Goal: Information Seeking & Learning: Learn about a topic

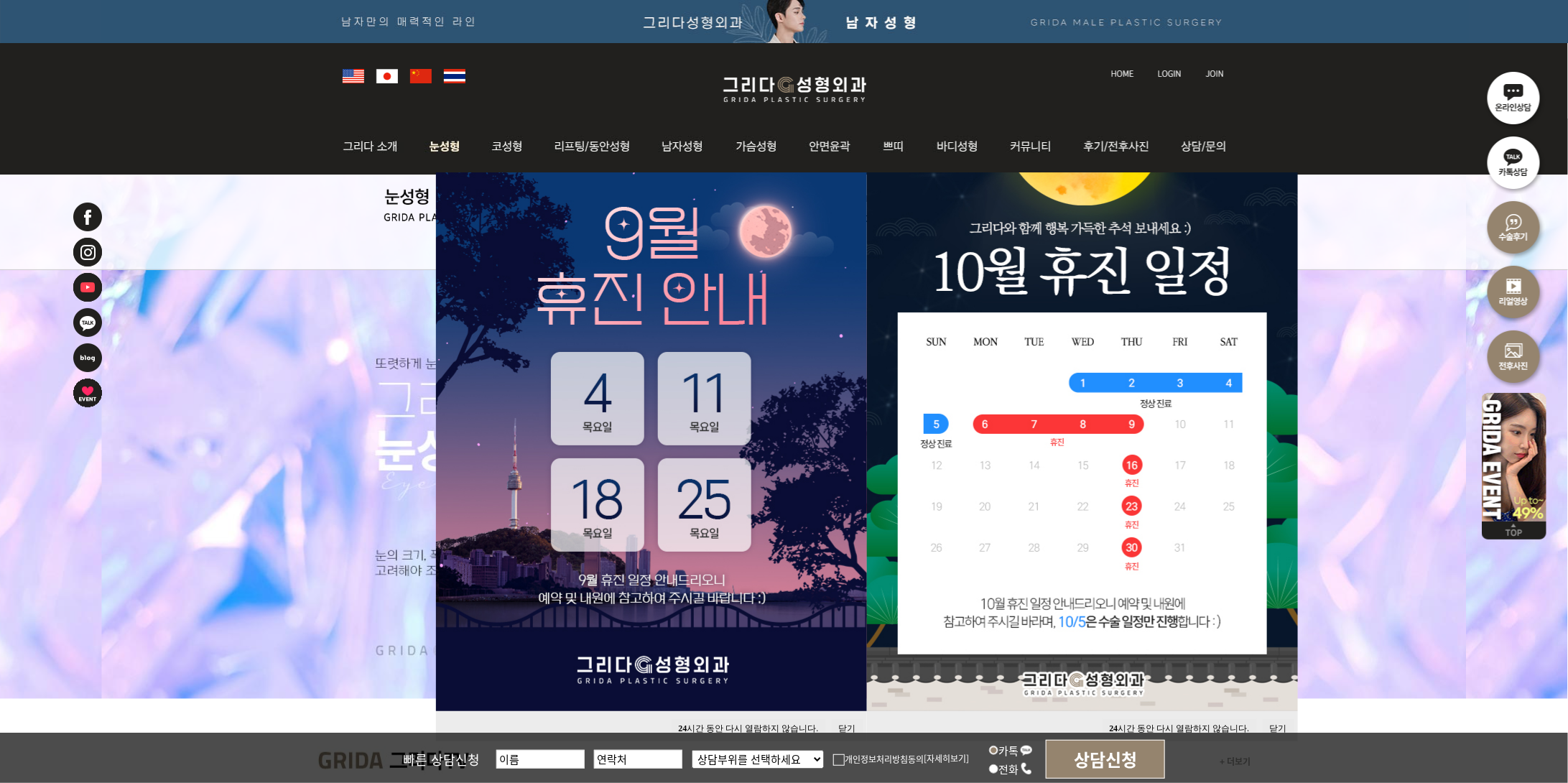
click at [452, 146] on img at bounding box center [444, 146] width 64 height 56
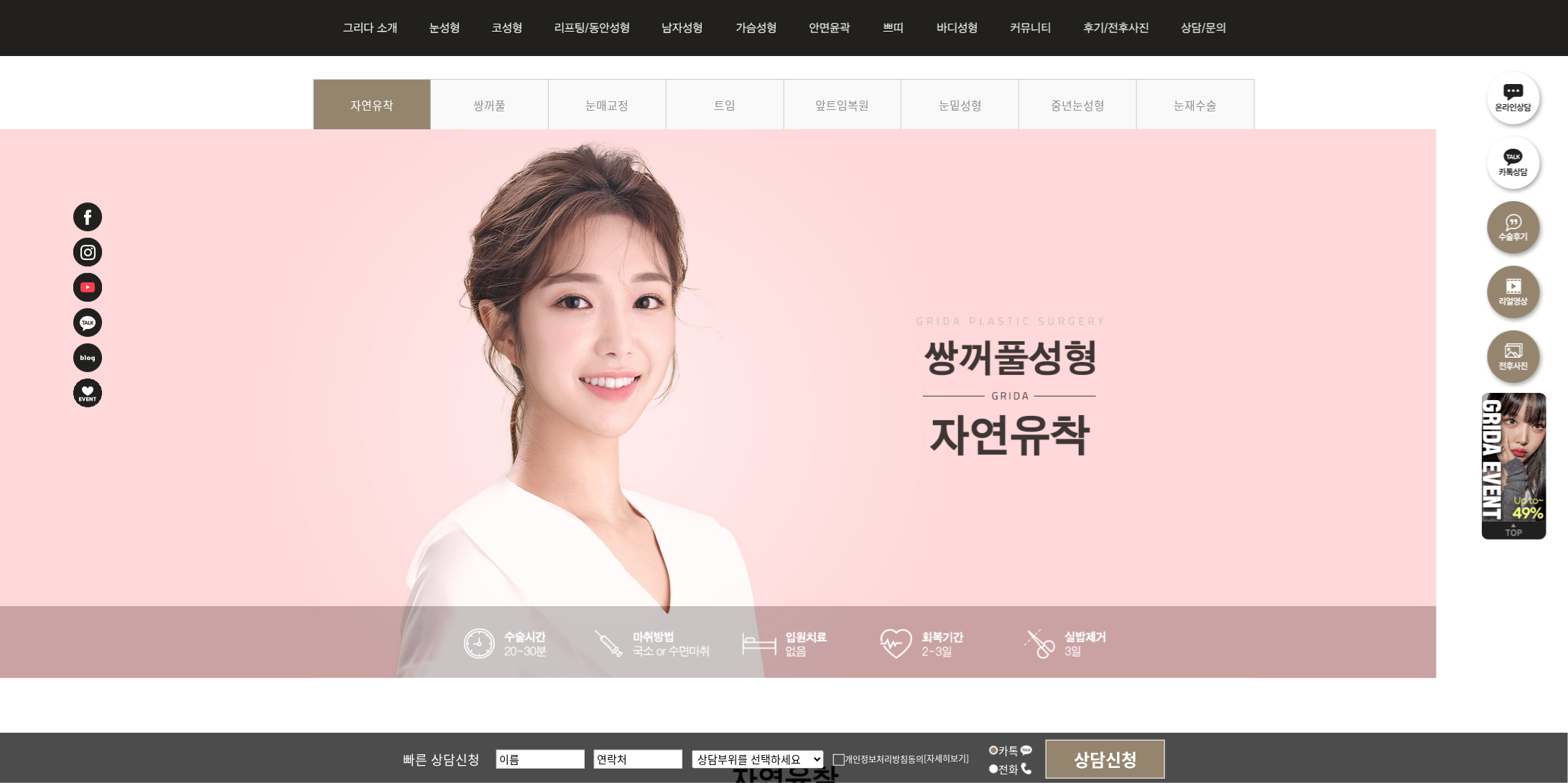
scroll to position [84, 0]
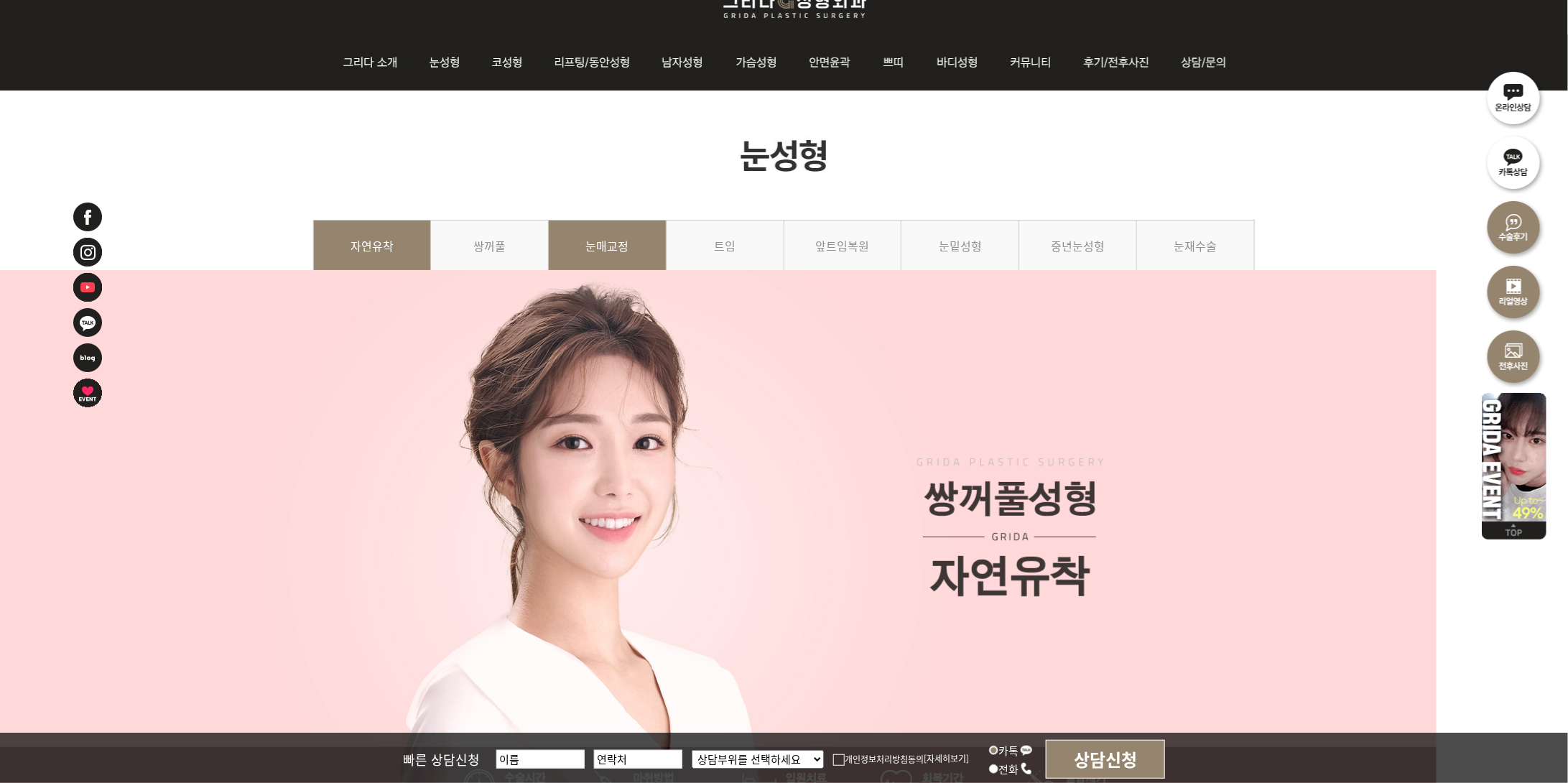
click at [609, 286] on link "눈매교정" at bounding box center [608, 253] width 118 height 65
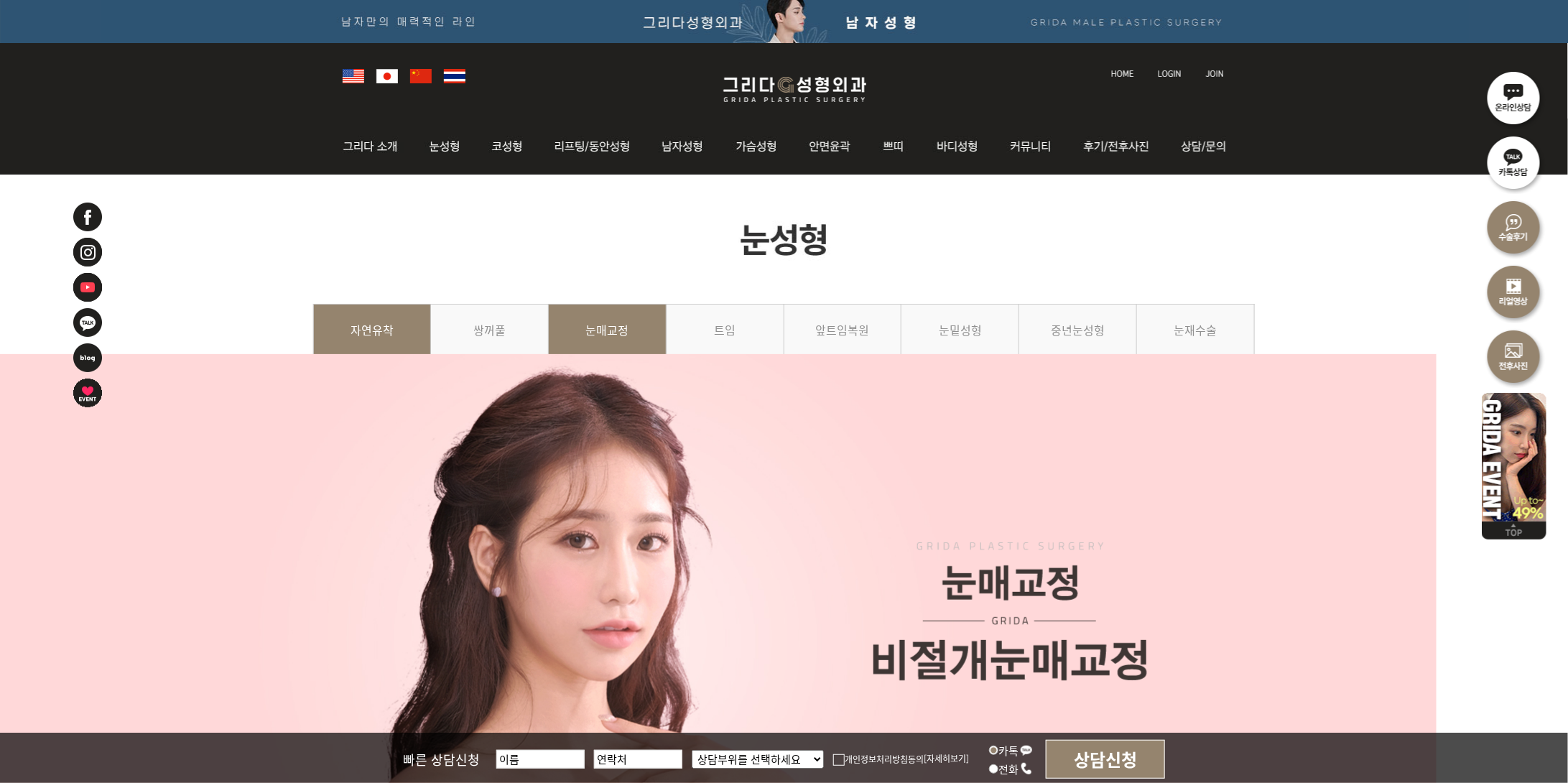
click at [395, 369] on link "자연유착" at bounding box center [373, 336] width 118 height 65
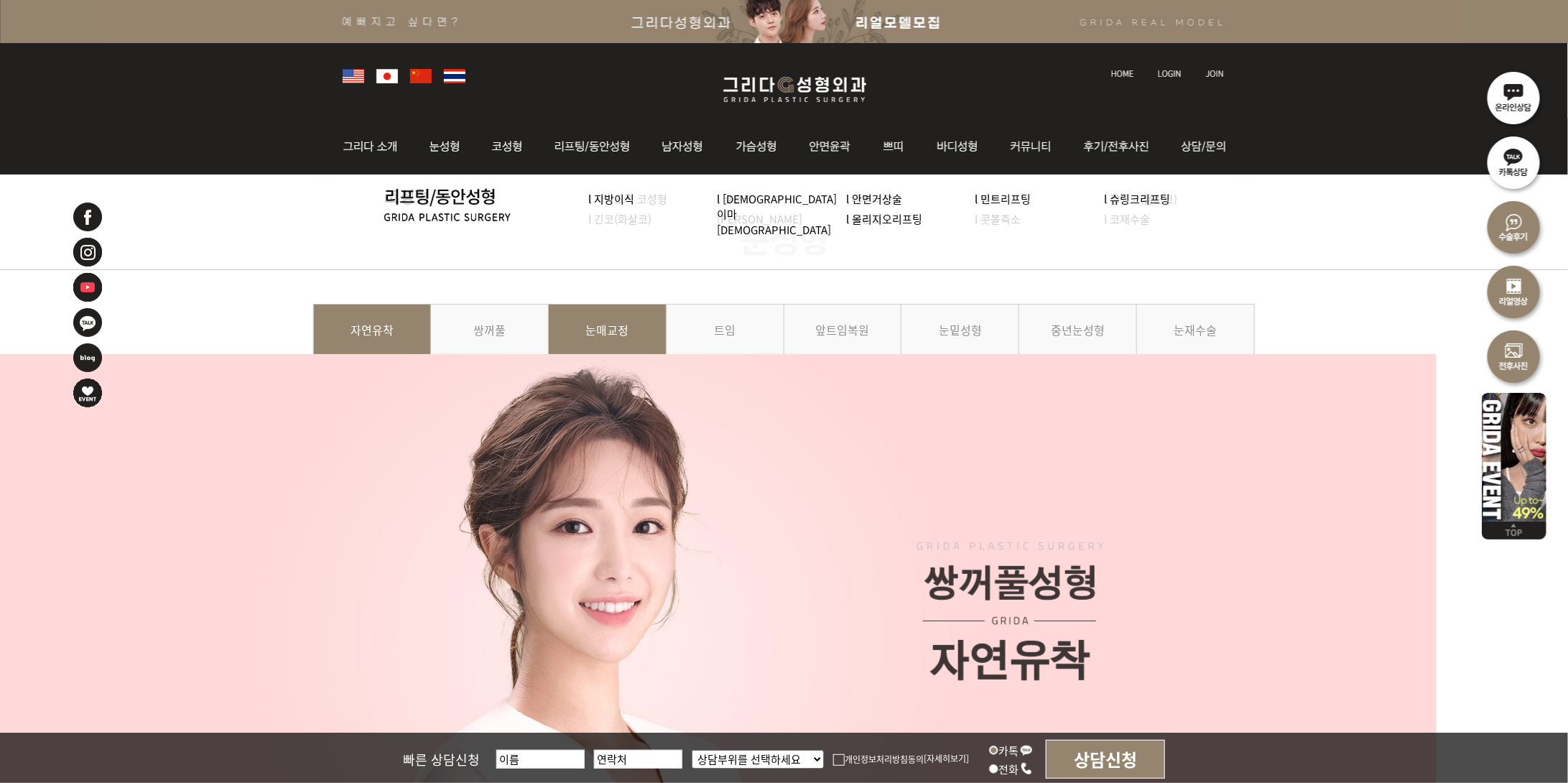
click at [583, 369] on link "눈매교정" at bounding box center [608, 336] width 118 height 65
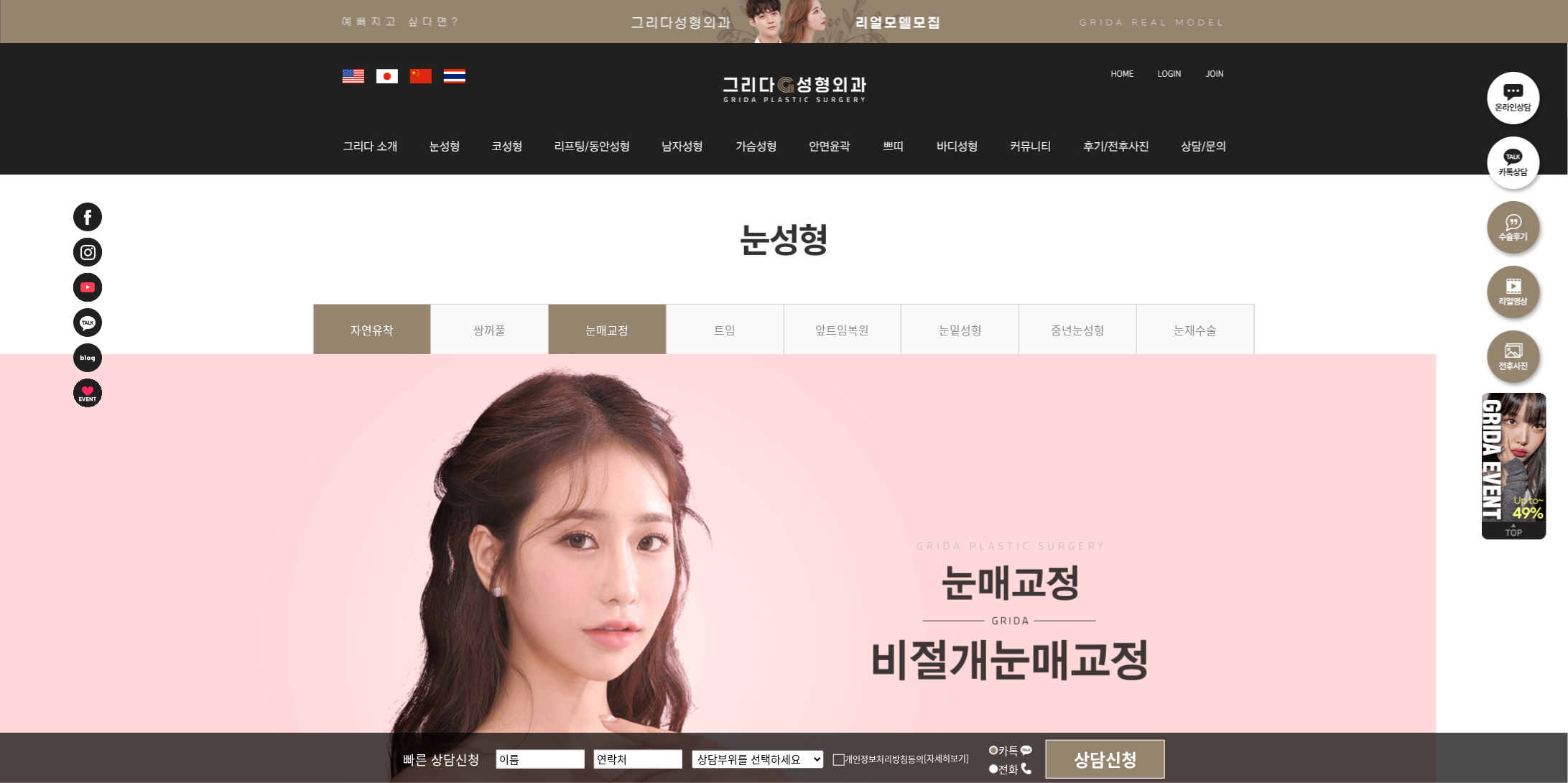
click at [401, 369] on link "자연유착" at bounding box center [373, 336] width 118 height 65
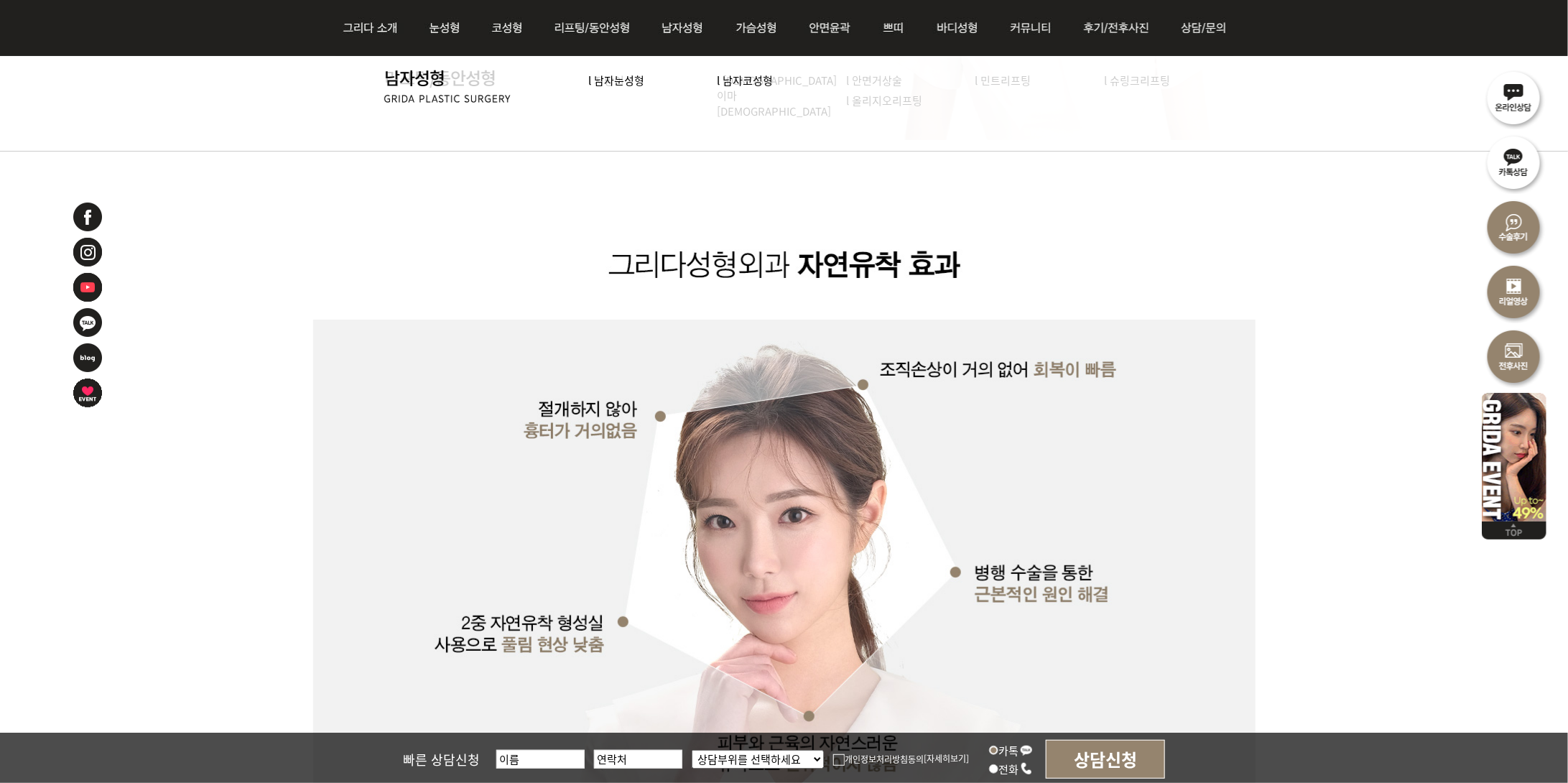
scroll to position [1860, 0]
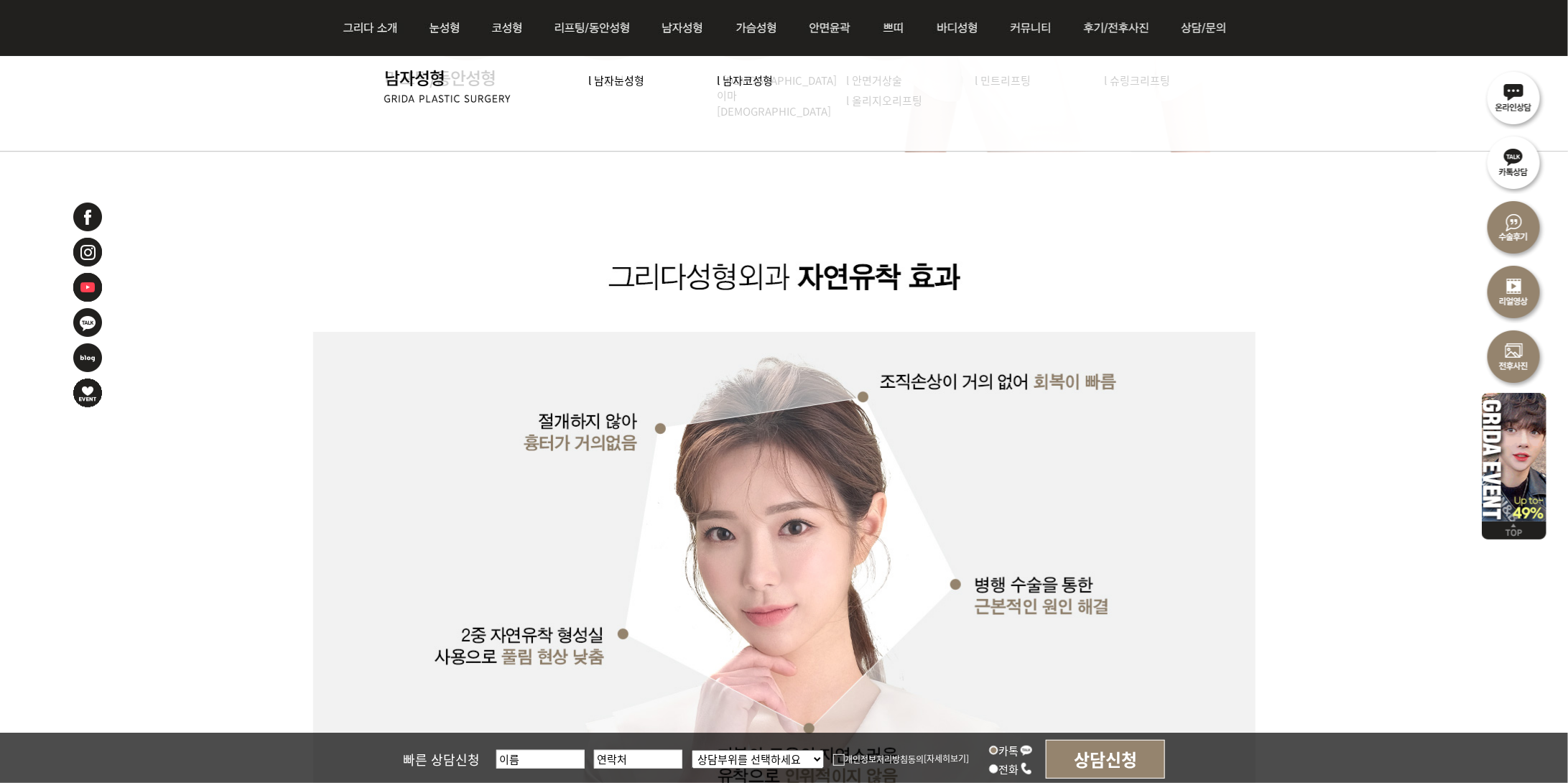
click at [1185, 247] on img at bounding box center [785, 771] width 944 height 1239
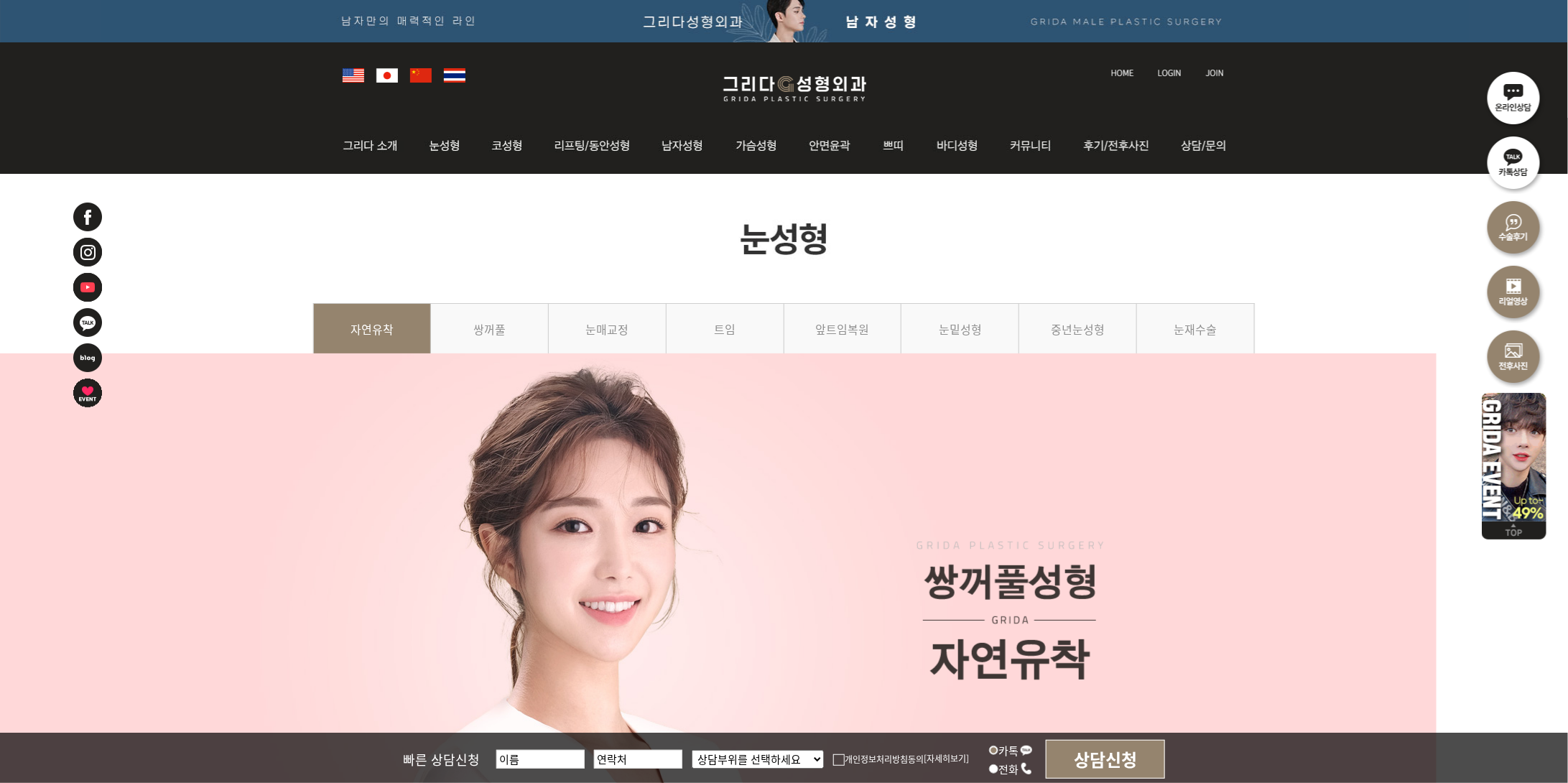
scroll to position [0, 0]
click at [616, 369] on link "눈매교정" at bounding box center [608, 336] width 118 height 65
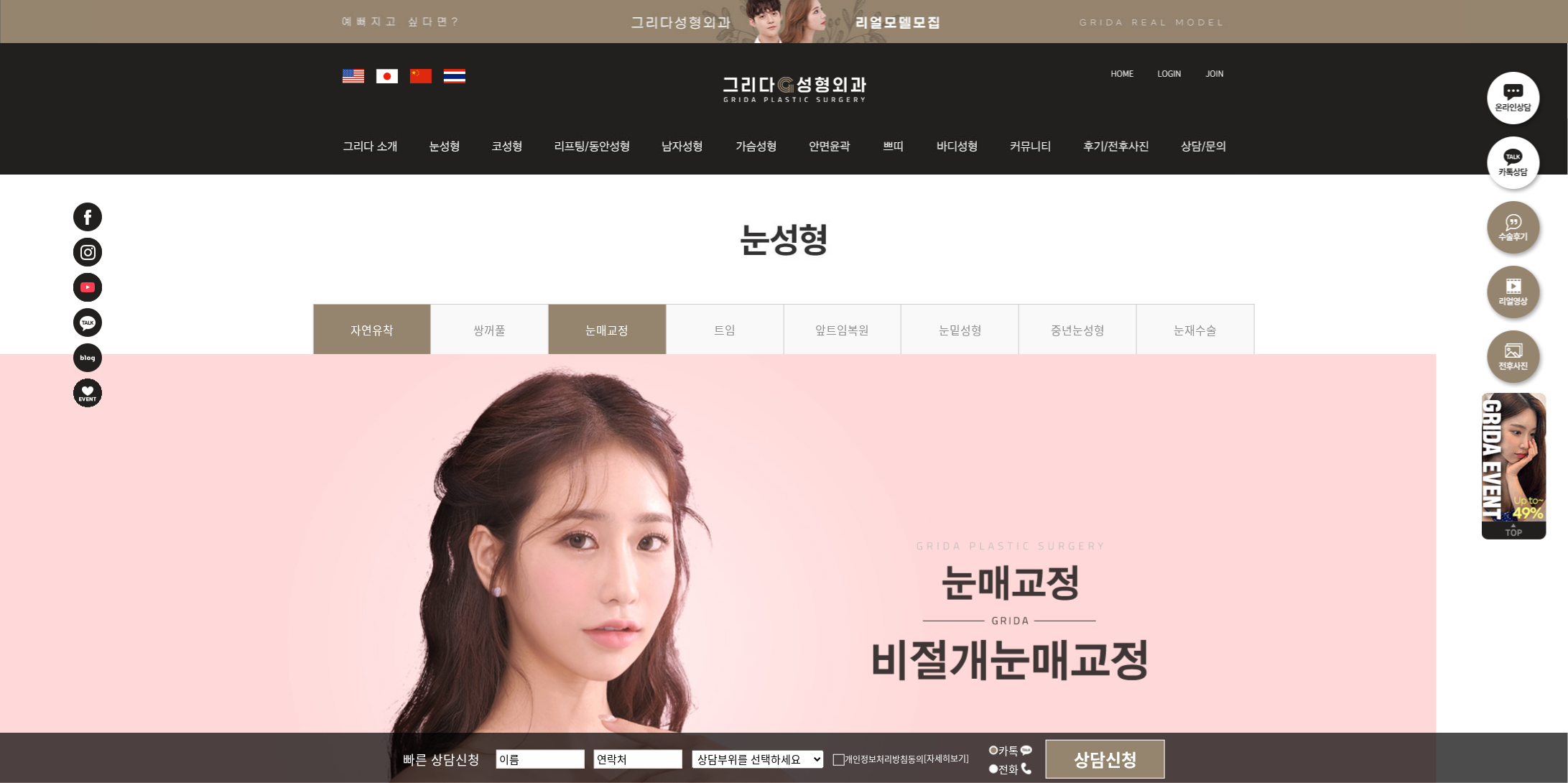
click at [364, 365] on link "자연유착" at bounding box center [373, 336] width 118 height 65
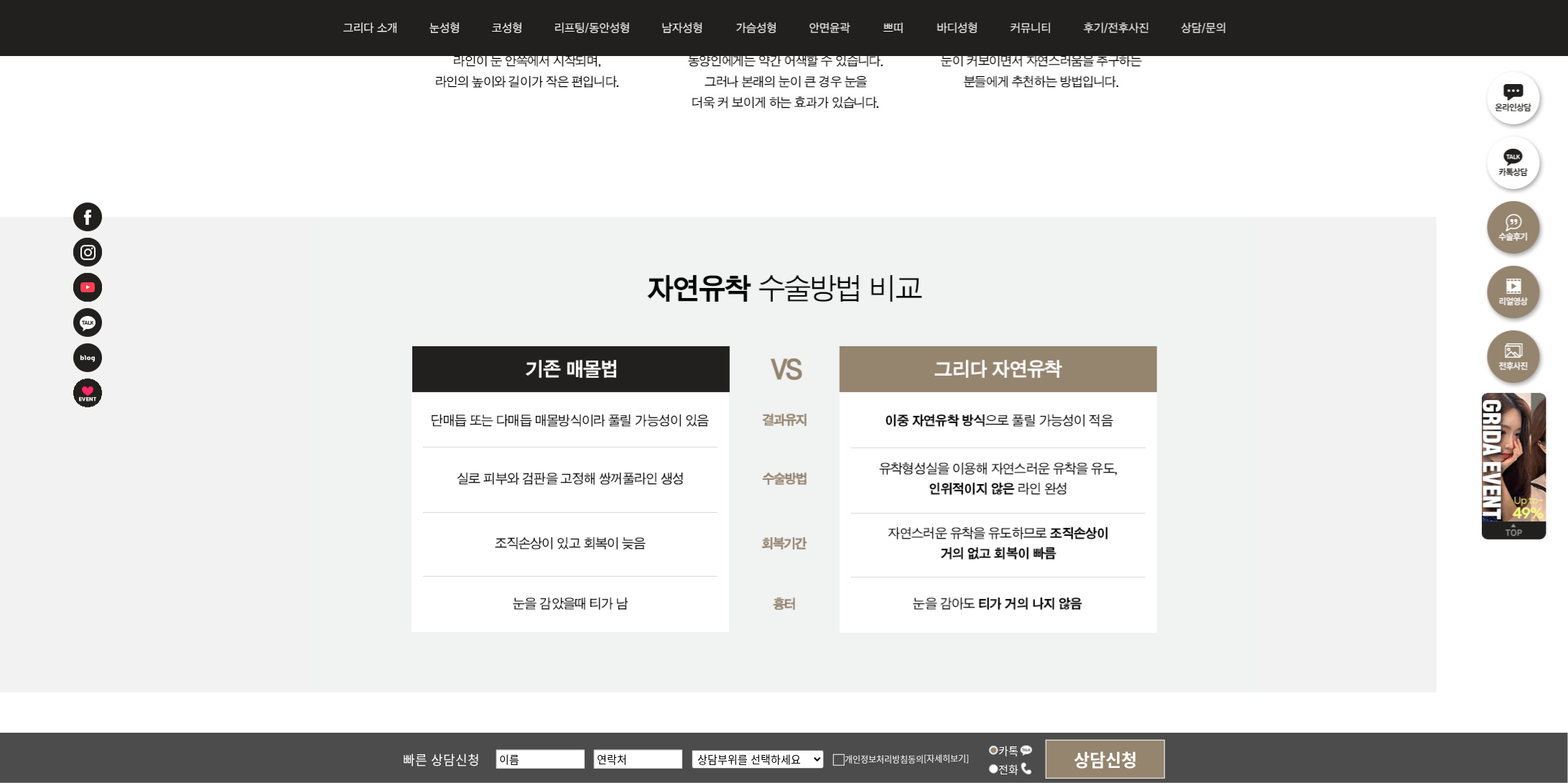
scroll to position [3128, 0]
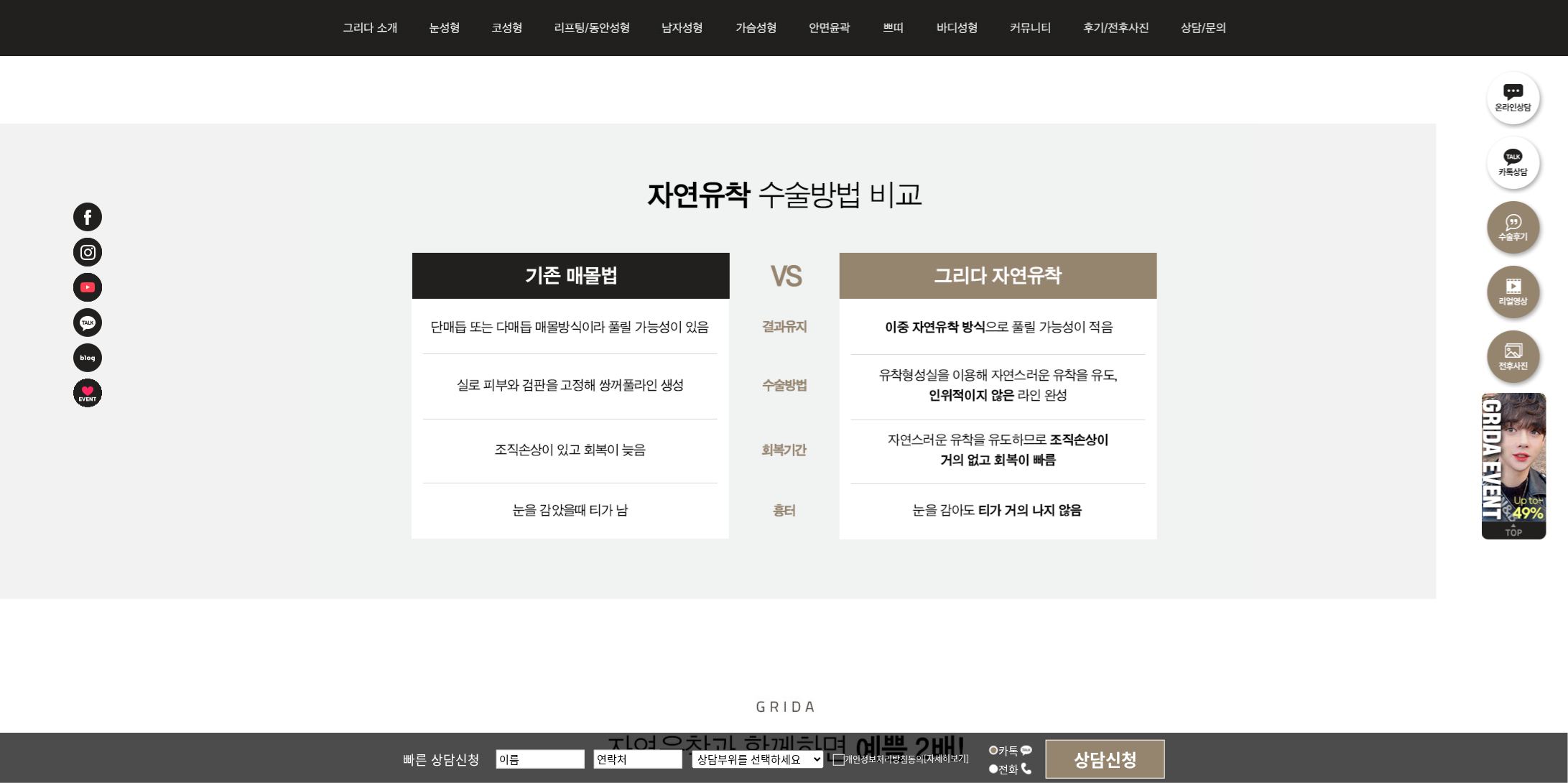
click at [1180, 179] on img at bounding box center [785, 361] width 944 height 476
click at [1129, 586] on img at bounding box center [785, 361] width 944 height 476
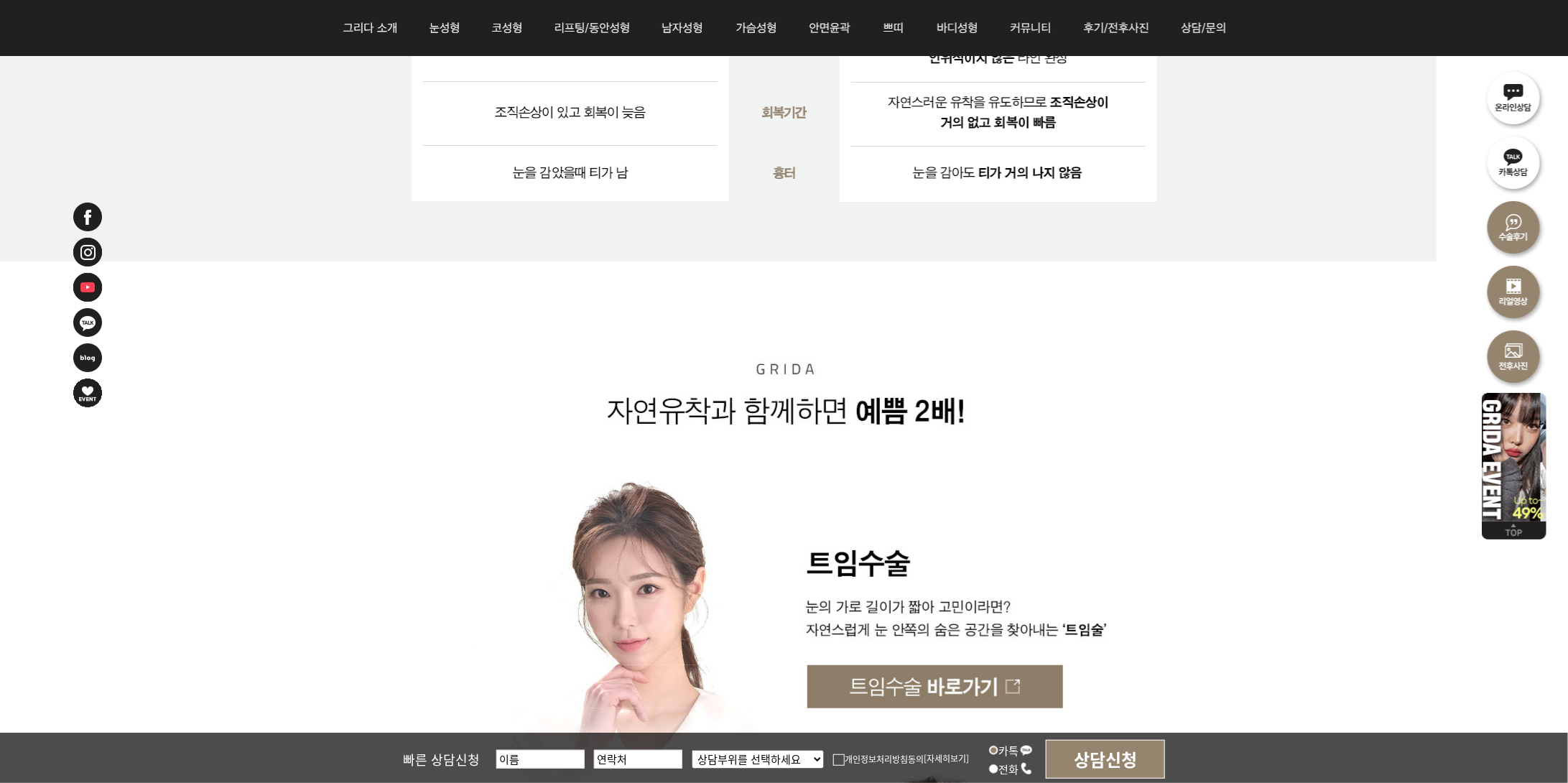
scroll to position [3466, 0]
click at [1182, 514] on img at bounding box center [785, 462] width 944 height 404
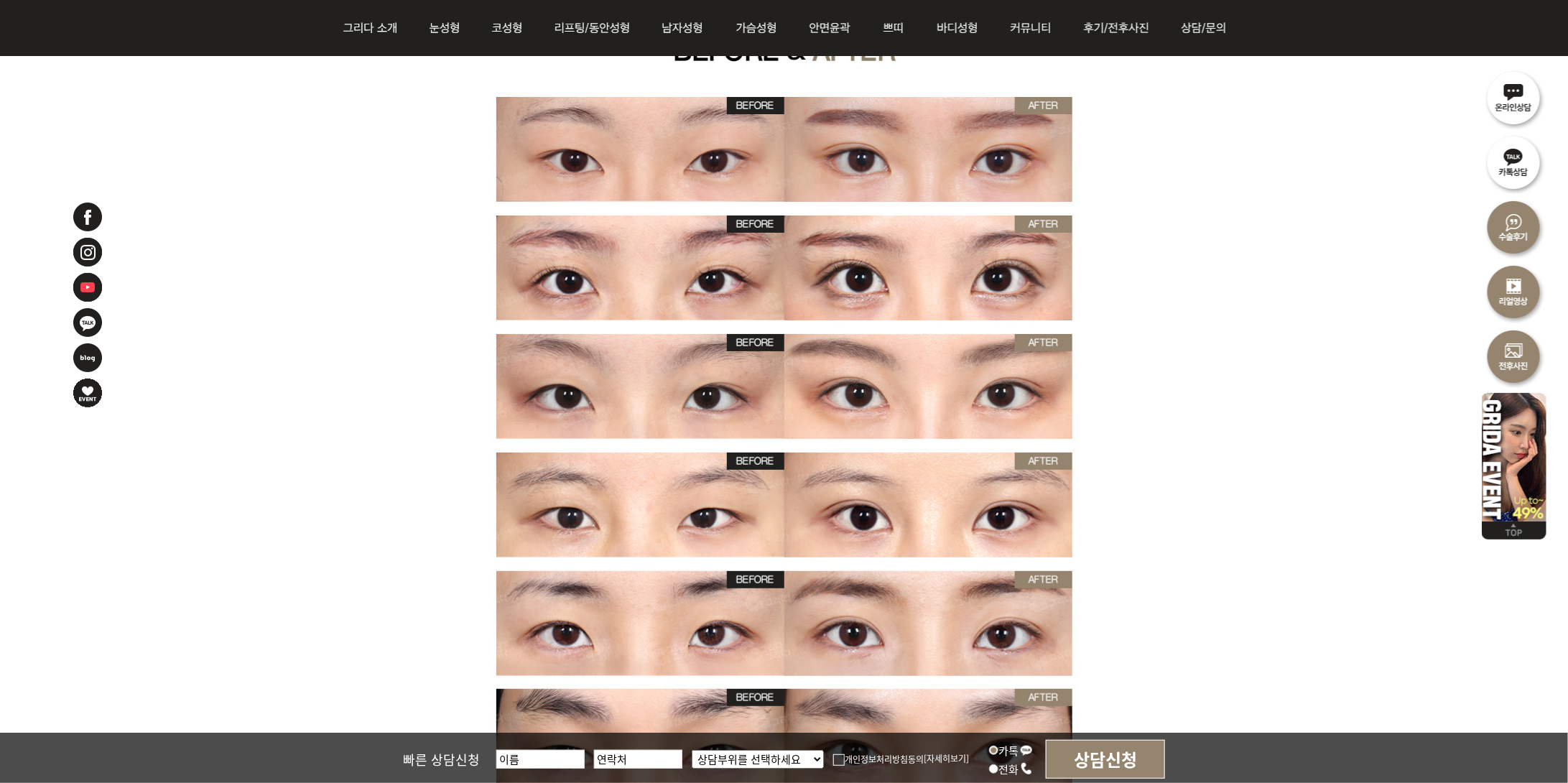
scroll to position [4736, 0]
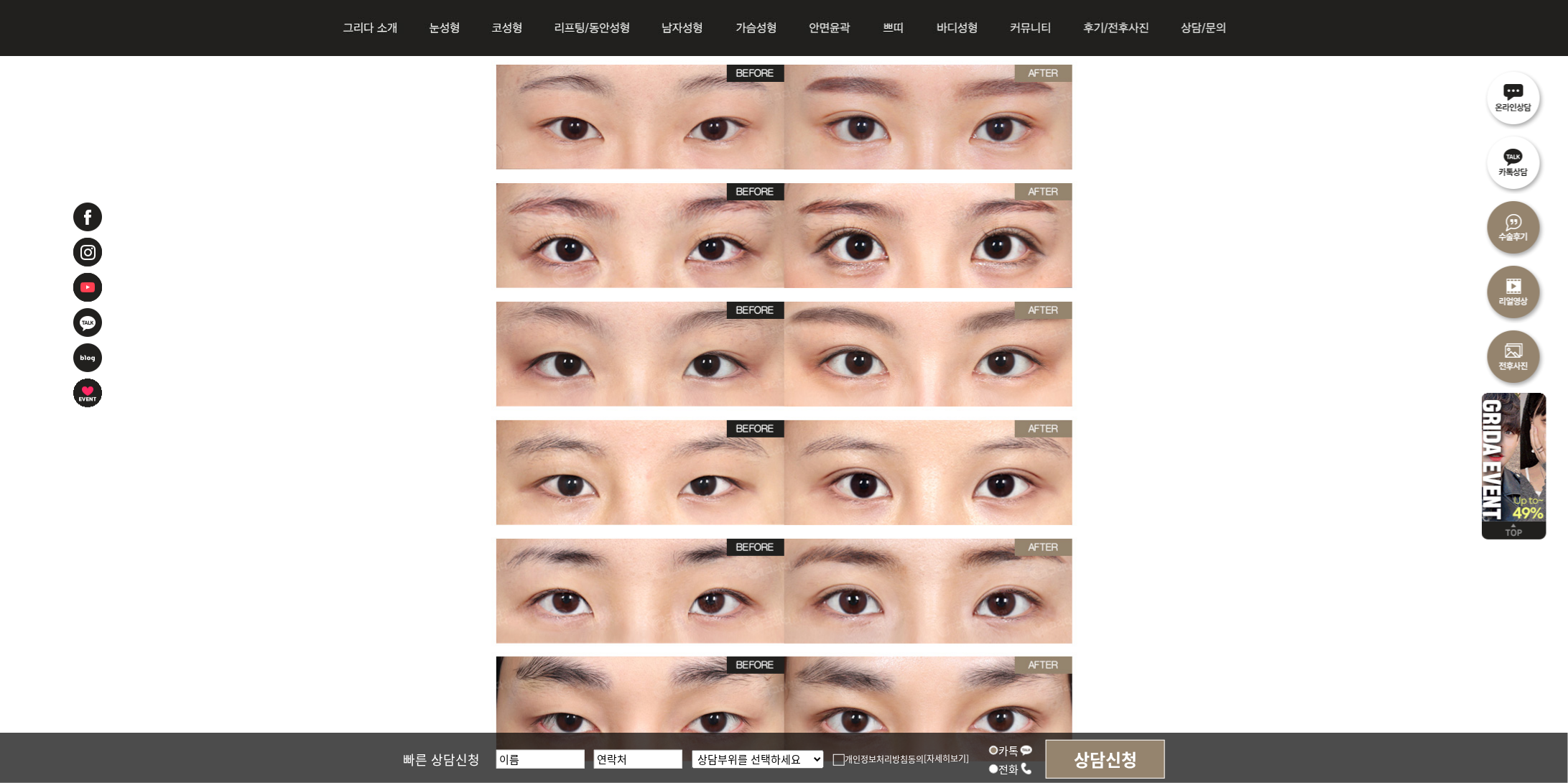
click at [1147, 468] on img at bounding box center [785, 323] width 944 height 1078
click at [460, 486] on img at bounding box center [785, 323] width 944 height 1078
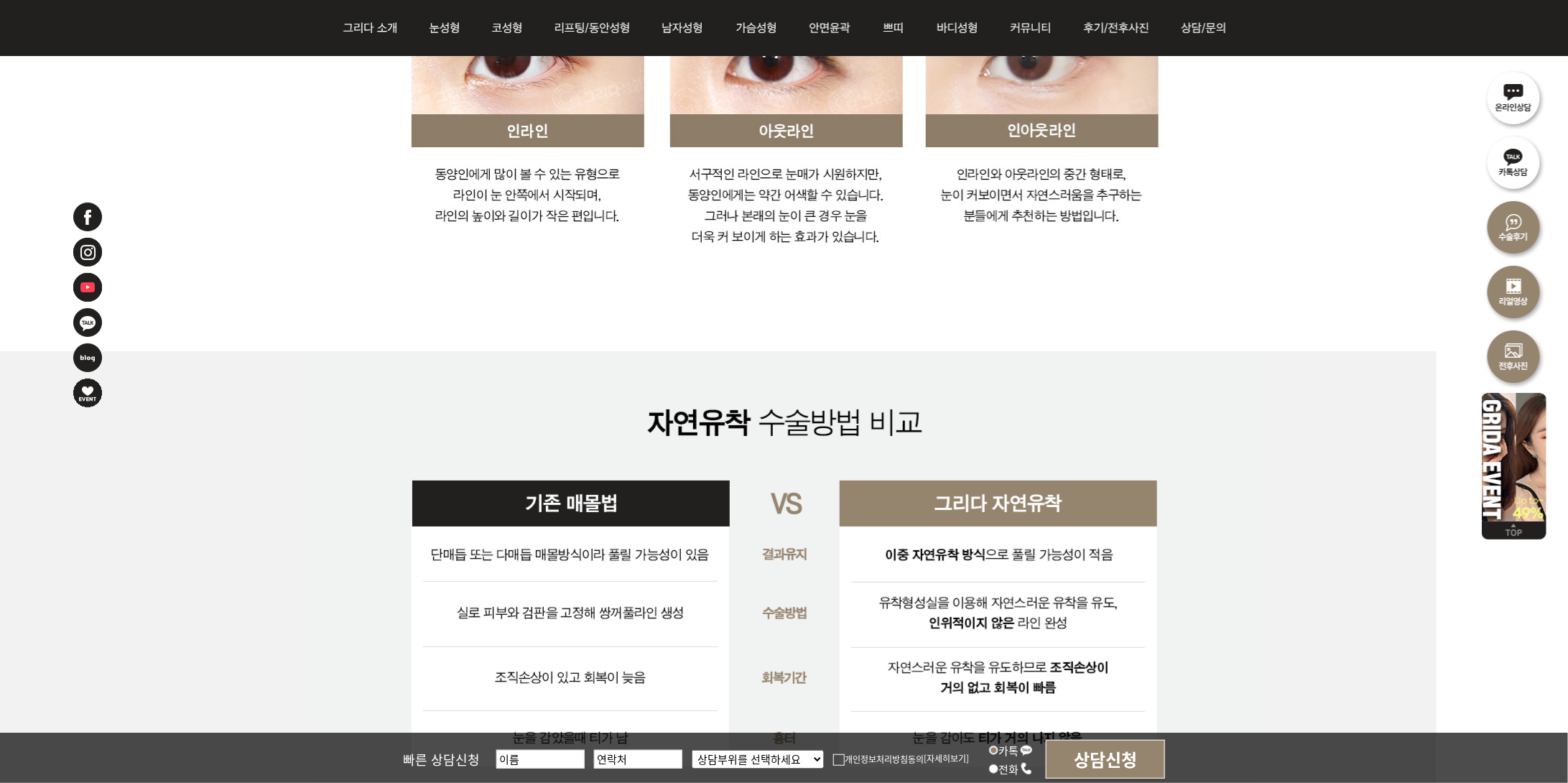
scroll to position [2875, 0]
